Goal: Task Accomplishment & Management: Complete application form

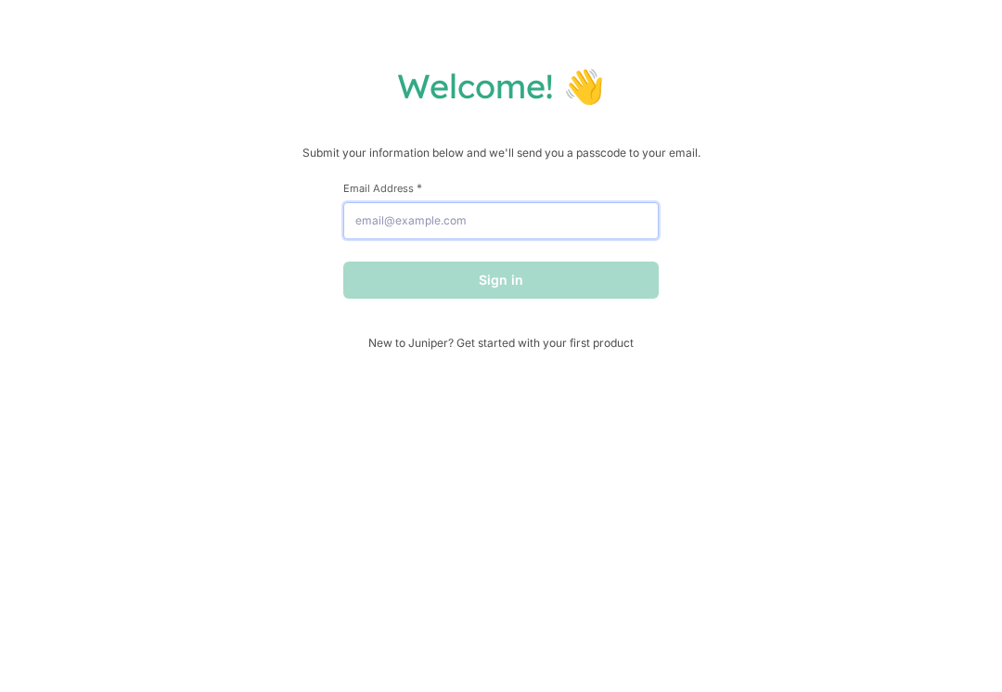
click at [563, 239] on input "Email Address *" at bounding box center [501, 220] width 316 height 37
click at [613, 239] on input "Email Address *" at bounding box center [501, 220] width 316 height 37
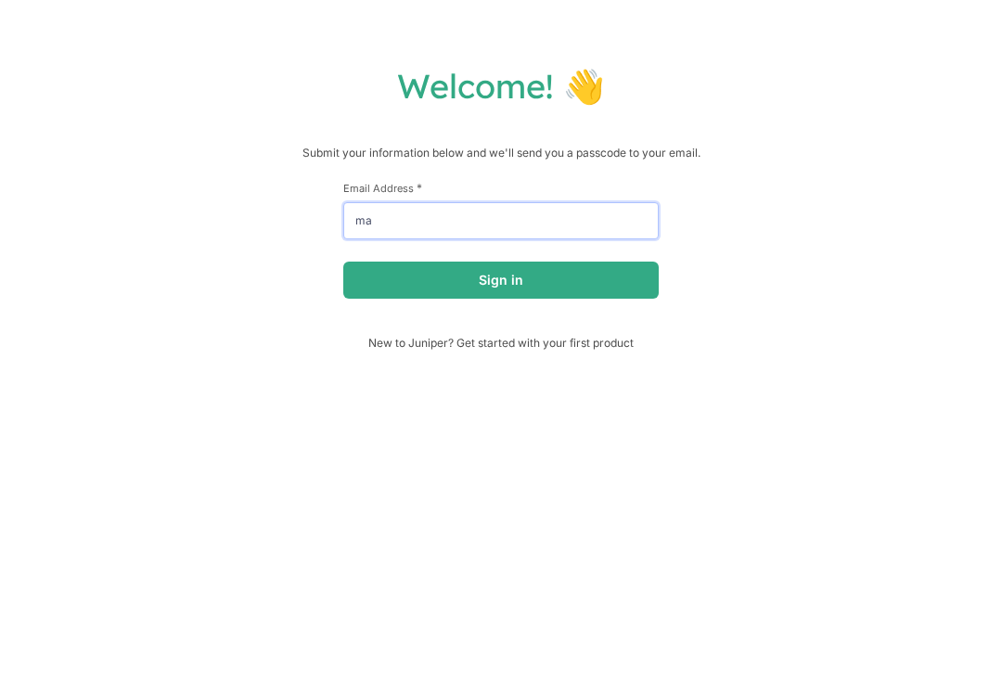
type input "m"
type input "gullettema265@rssed.org"
click at [572, 277] on button "Sign in" at bounding box center [501, 280] width 316 height 37
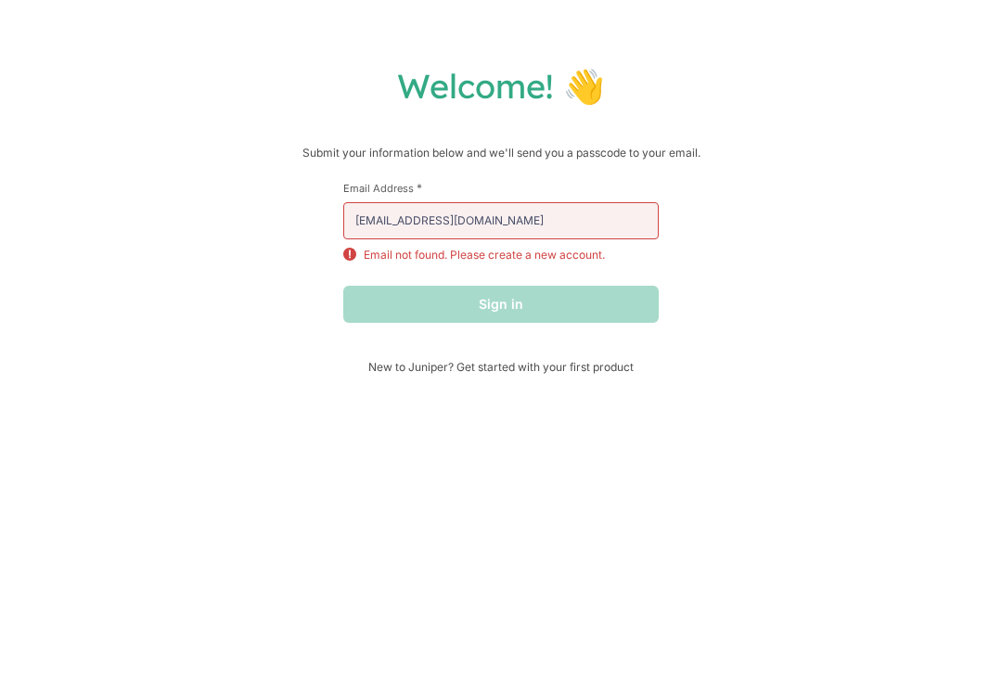
click at [467, 368] on span "New to Juniper? Get started with your first product" at bounding box center [501, 367] width 316 height 14
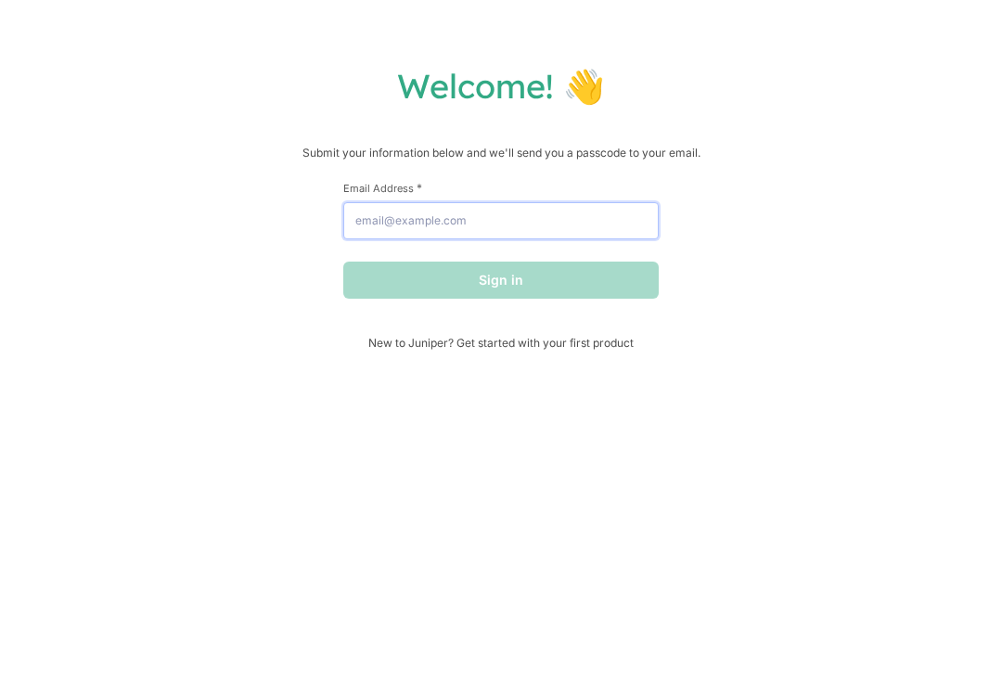
click at [505, 237] on input "Email Address *" at bounding box center [501, 220] width 316 height 37
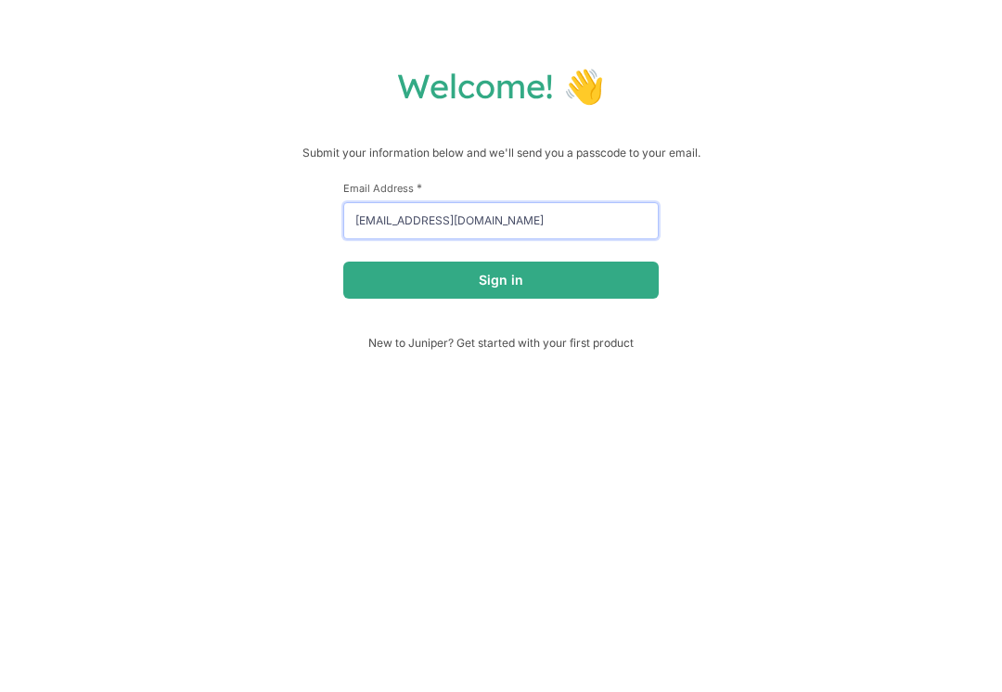
click at [501, 283] on button "Sign in" at bounding box center [501, 280] width 316 height 37
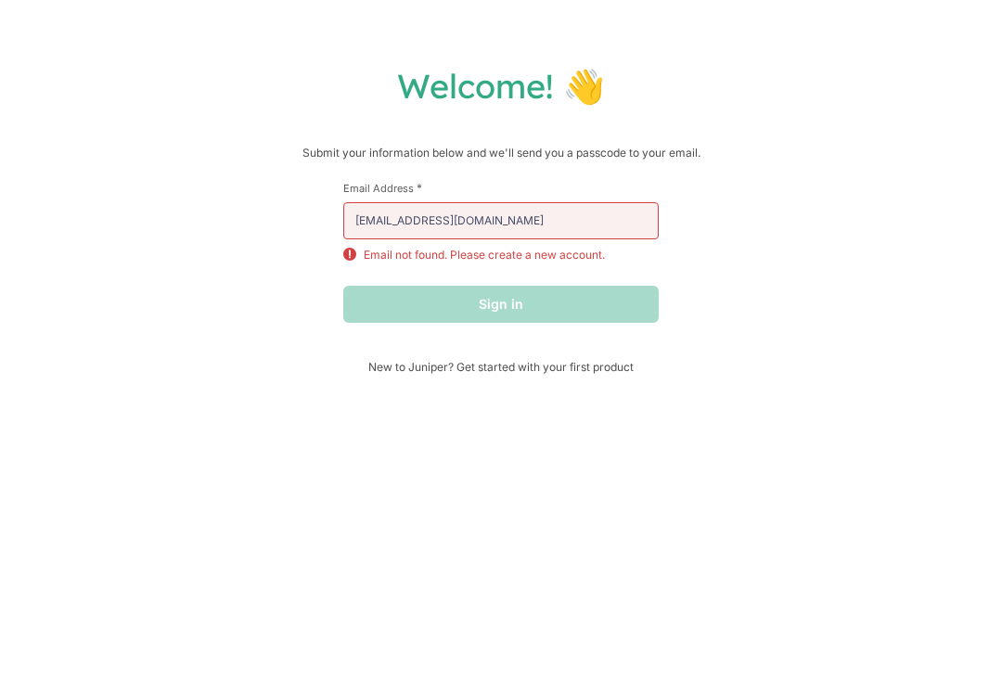
click at [577, 388] on div "Welcome! 👋 Submit your information below and we'll send you a passcode to your …" at bounding box center [501, 346] width 1002 height 692
click at [579, 259] on p "Email not found. Please create a new account." at bounding box center [484, 255] width 241 height 17
click at [566, 225] on input "[EMAIL_ADDRESS][DOMAIN_NAME]" at bounding box center [501, 220] width 316 height 37
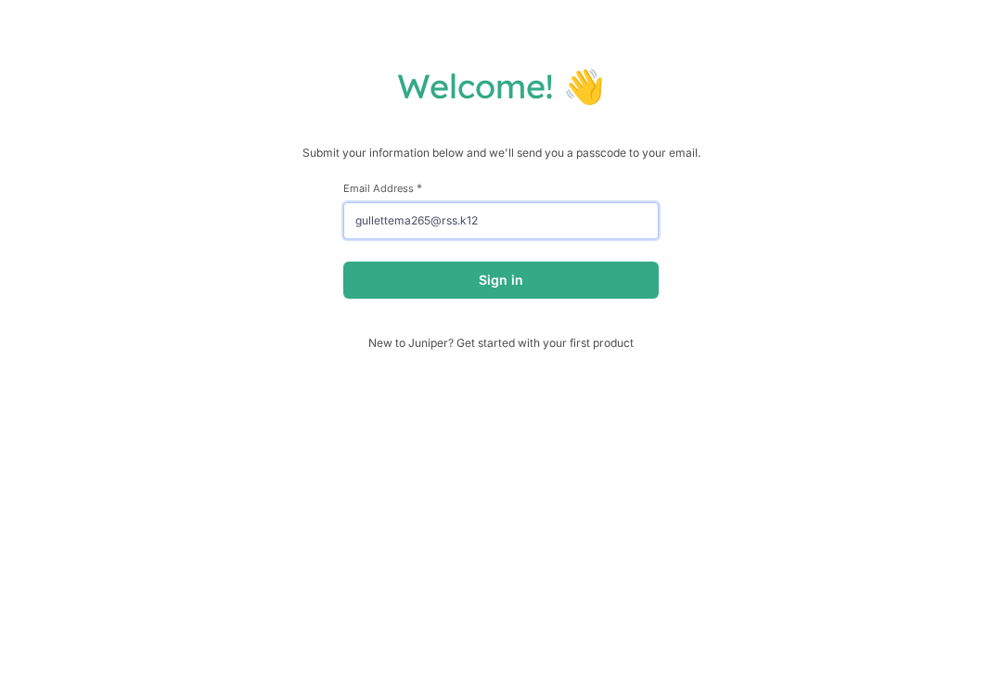
click at [501, 283] on button "Sign in" at bounding box center [501, 280] width 316 height 37
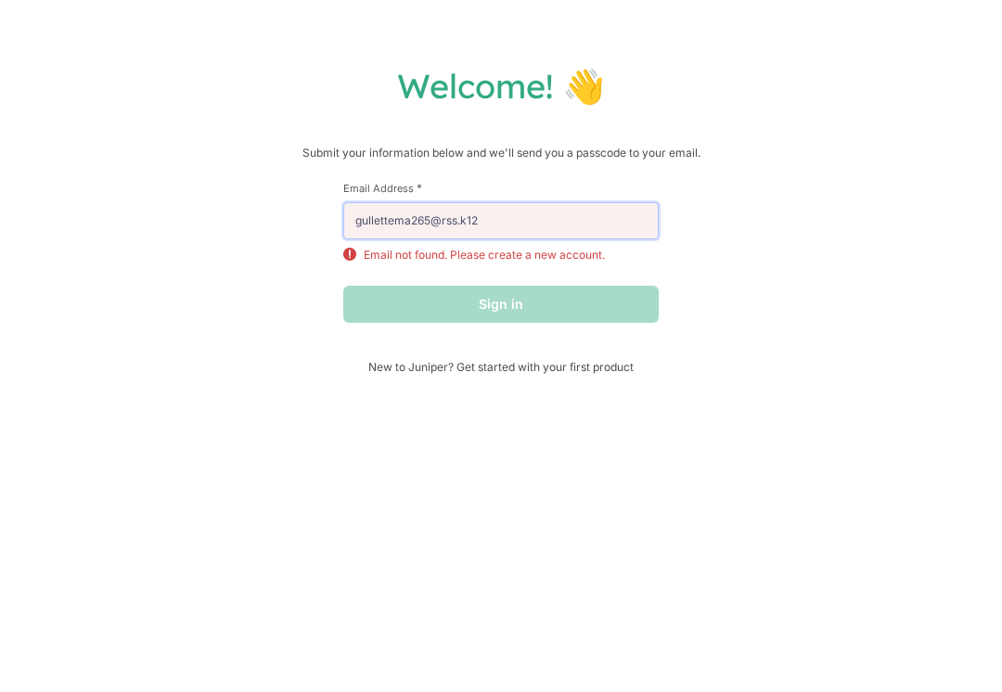
click at [602, 239] on input "gullettema265@rss.k12" at bounding box center [501, 220] width 316 height 37
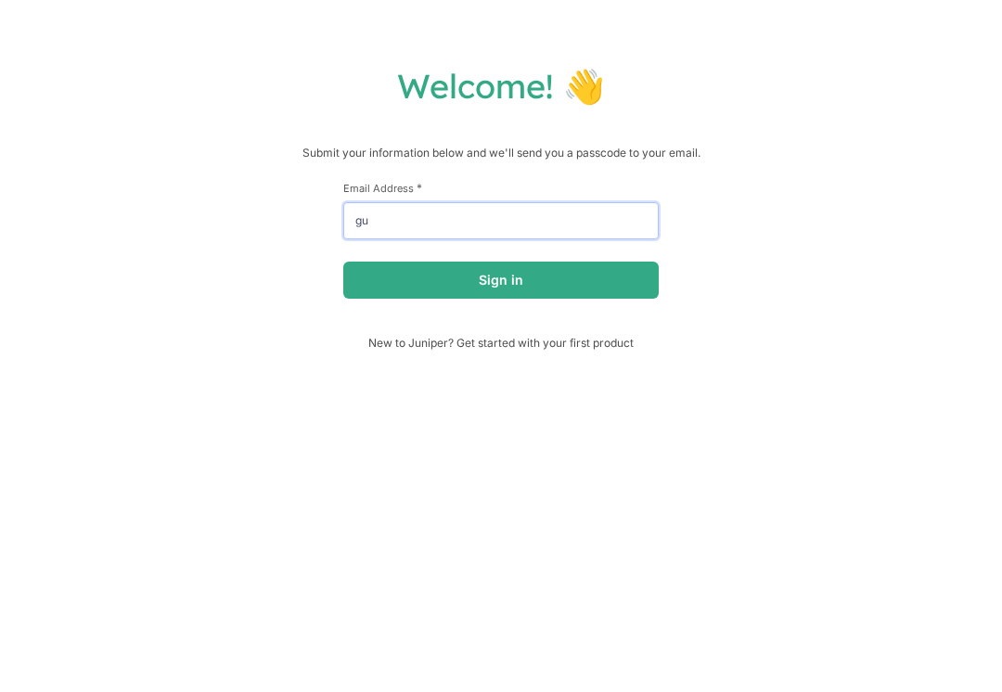
type input "g"
type input "[EMAIL_ADDRESS][DOMAIN_NAME]"
click at [501, 283] on button "Sign in" at bounding box center [501, 280] width 316 height 37
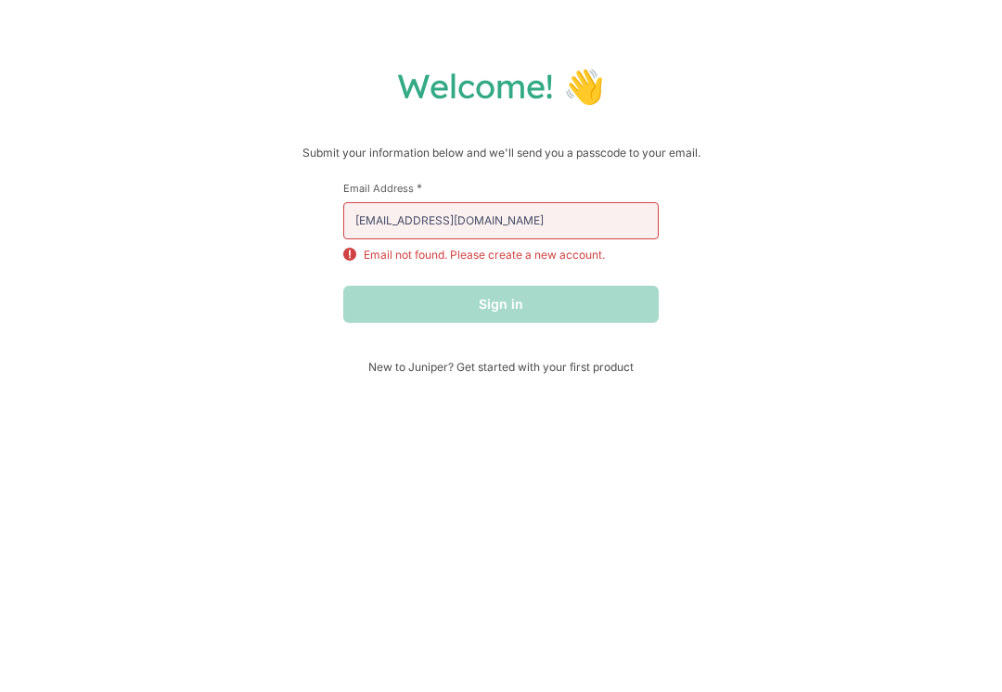
click at [605, 374] on span "New to Juniper? Get started with your first product" at bounding box center [501, 367] width 316 height 14
